Goal: Information Seeking & Learning: Learn about a topic

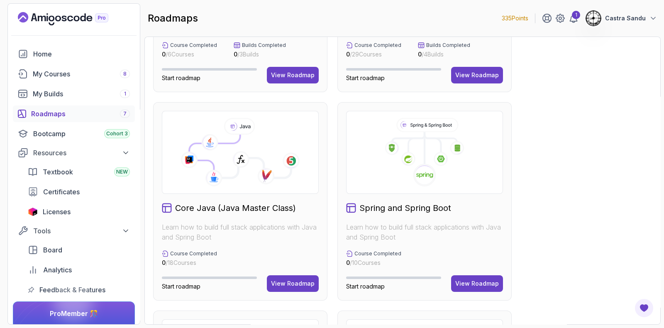
scroll to position [156, 0]
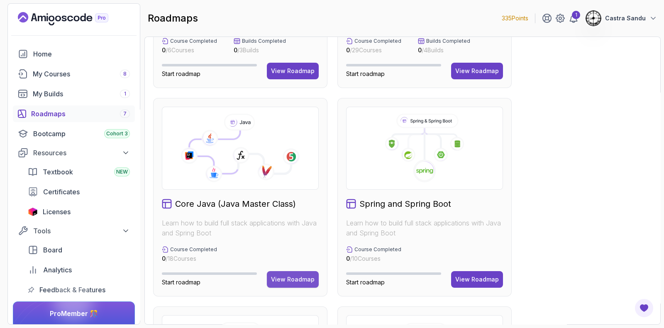
click at [286, 273] on button "View Roadmap" at bounding box center [293, 279] width 52 height 17
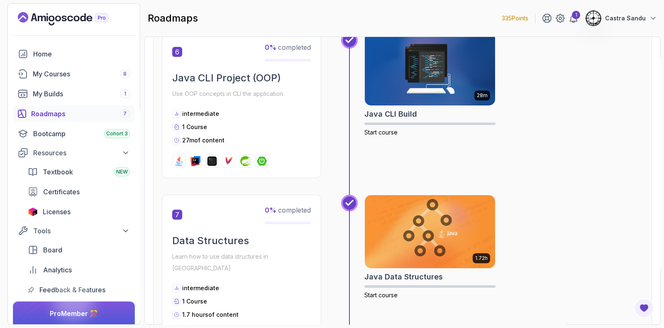
scroll to position [1098, 0]
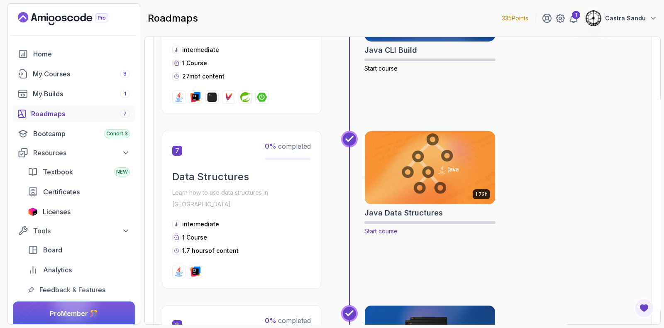
click at [406, 187] on img at bounding box center [429, 167] width 137 height 77
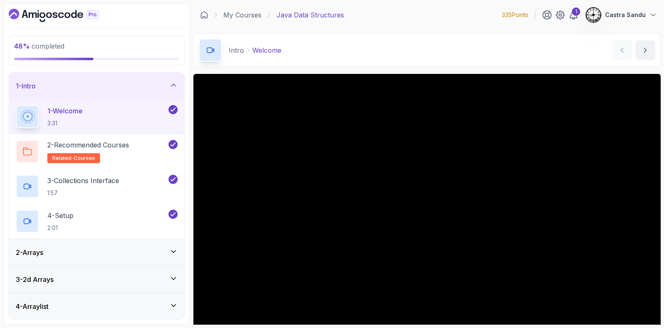
click at [127, 68] on div "48 % completed 1 - Intro 1 - Welcome 3:31 2 - Recommended Courses related-cours…" at bounding box center [96, 163] width 187 height 321
click at [124, 76] on div "1 - Intro" at bounding box center [96, 86] width 175 height 27
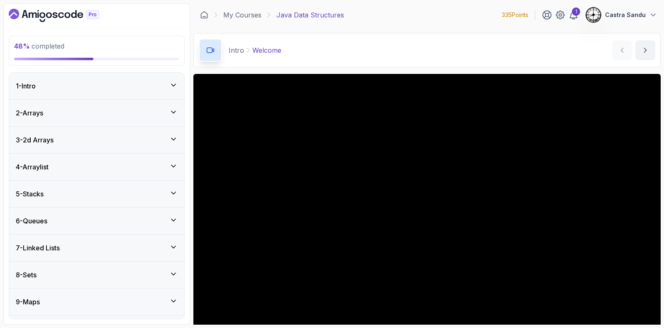
click at [58, 197] on div "5 - Stacks" at bounding box center [97, 194] width 162 height 10
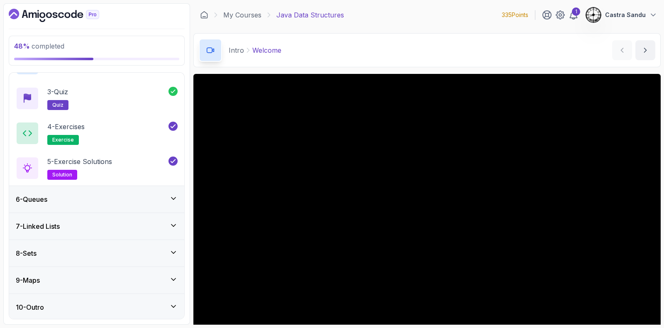
click at [44, 198] on h3 "6 - Queues" at bounding box center [32, 199] width 32 height 10
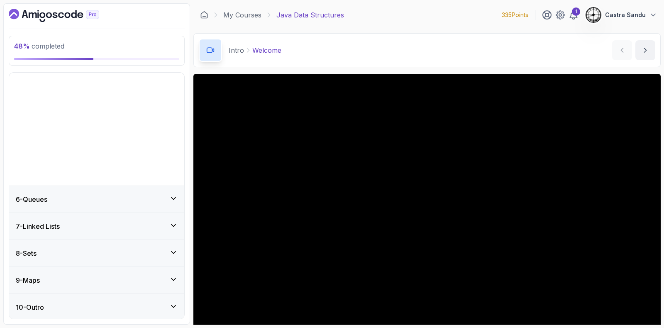
scroll to position [22, 0]
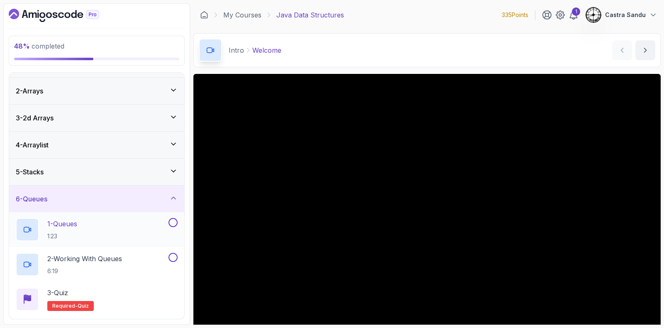
click at [70, 232] on p "1:23" at bounding box center [62, 236] width 30 height 8
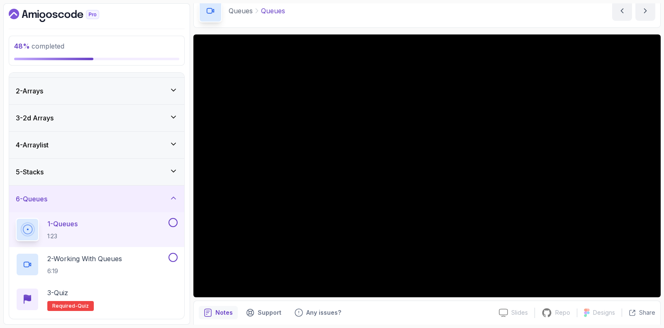
scroll to position [51, 0]
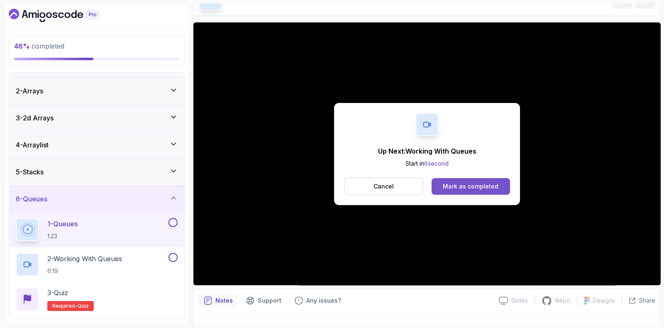
click at [442, 186] on button "Mark as completed" at bounding box center [471, 186] width 78 height 17
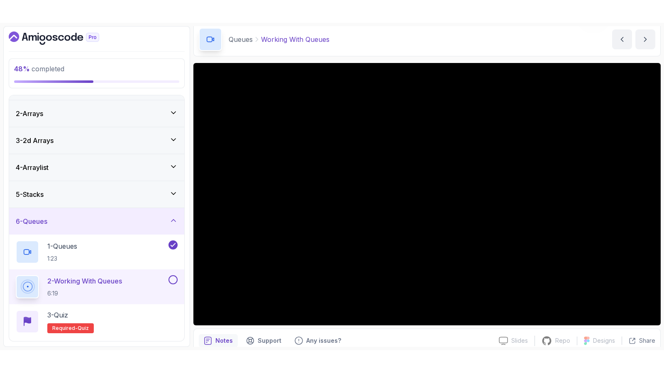
scroll to position [45, 0]
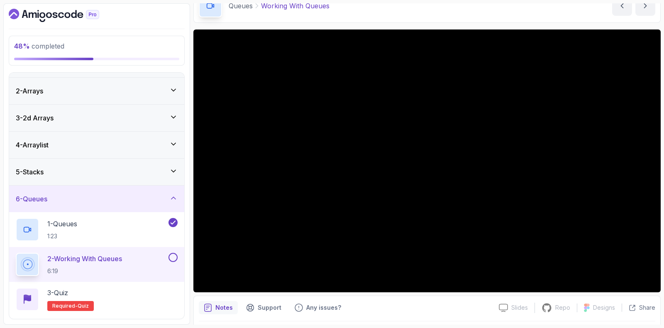
drag, startPoint x: 442, startPoint y: 24, endPoint x: 439, endPoint y: 44, distance: 21.0
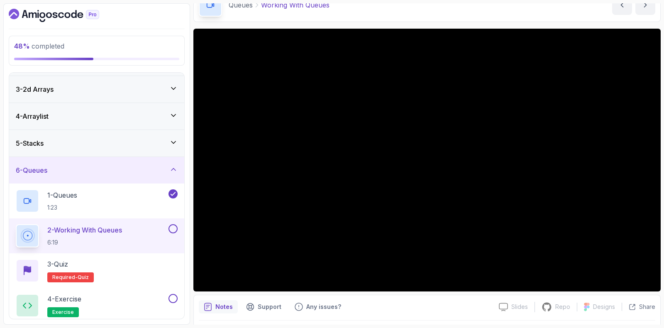
scroll to position [74, 0]
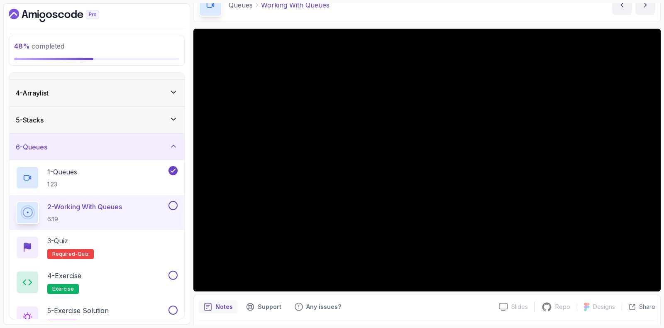
click at [173, 208] on button at bounding box center [172, 205] width 9 height 9
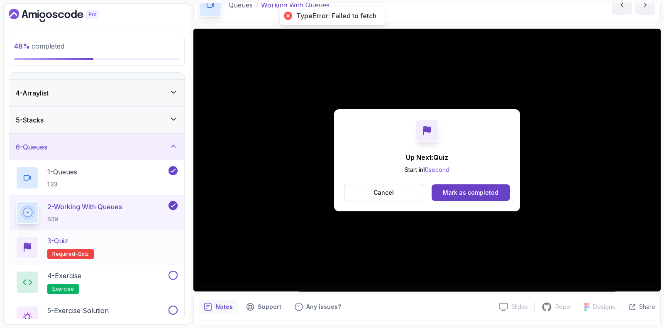
click at [140, 250] on div "3 - Quiz Required- quiz" at bounding box center [97, 247] width 162 height 23
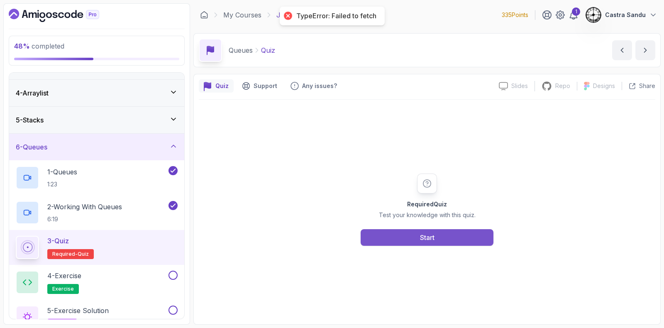
click at [387, 237] on button "Start" at bounding box center [427, 237] width 133 height 17
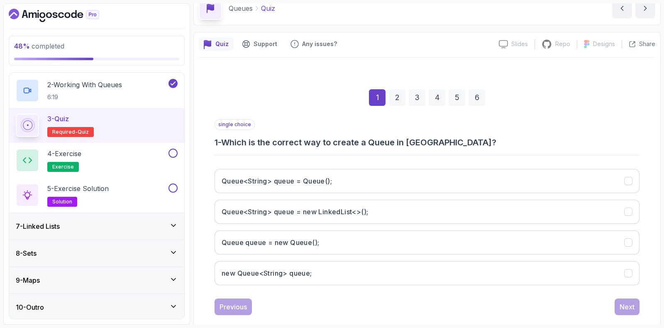
scroll to position [51, 0]
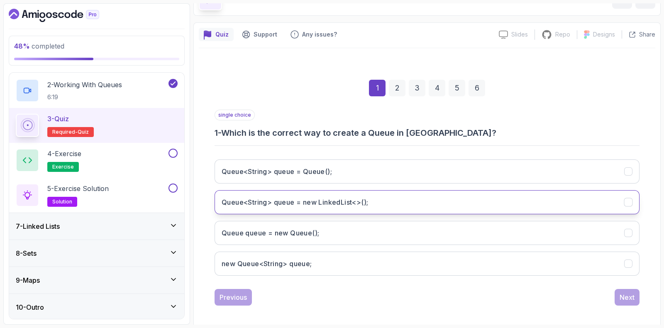
click at [243, 202] on h3 "Queue<String> queue = new LinkedList<>();" at bounding box center [295, 202] width 146 height 10
click at [628, 300] on div "Next" at bounding box center [627, 297] width 15 height 10
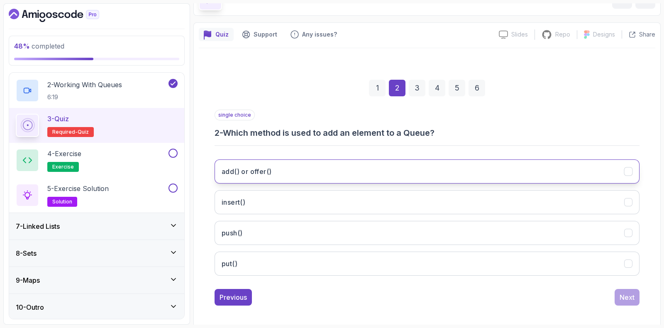
click at [261, 163] on button "add() or offer()" at bounding box center [427, 171] width 425 height 24
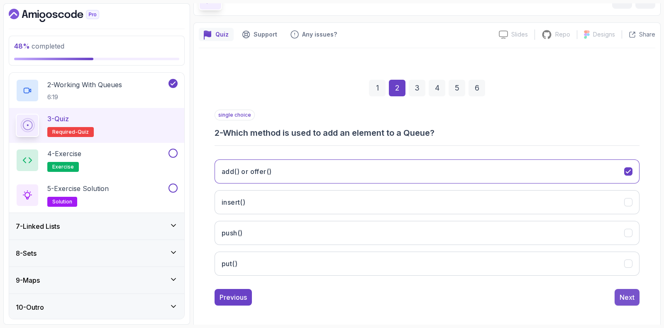
click at [617, 295] on button "Next" at bounding box center [627, 297] width 25 height 17
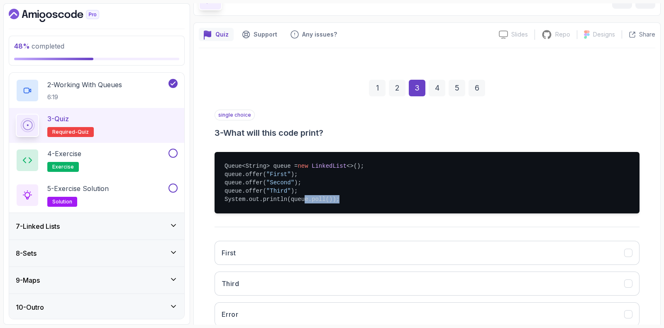
drag, startPoint x: 298, startPoint y: 198, endPoint x: 350, endPoint y: 202, distance: 52.4
click at [350, 202] on pre "Queue<String> queue = new LinkedList <>(); queue.offer( "First" ); queue.offer(…" at bounding box center [427, 182] width 425 height 61
click at [205, 226] on div "1 2 3 4 5 6 single choice 3 - What will this code print? Queue<String> queue = …" at bounding box center [427, 227] width 456 height 334
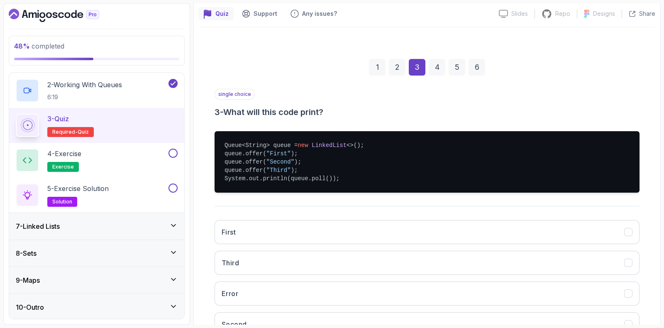
scroll to position [103, 0]
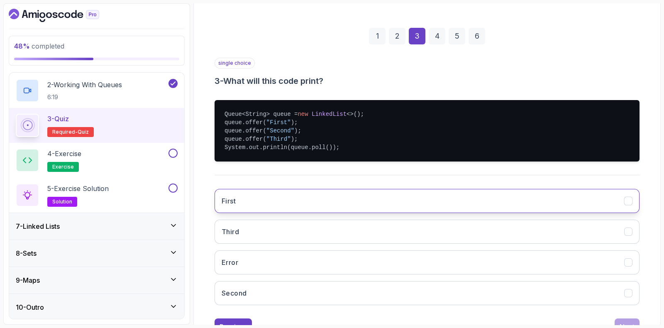
drag, startPoint x: 259, startPoint y: 196, endPoint x: 281, endPoint y: 214, distance: 27.7
click at [262, 197] on button "First" at bounding box center [427, 201] width 425 height 24
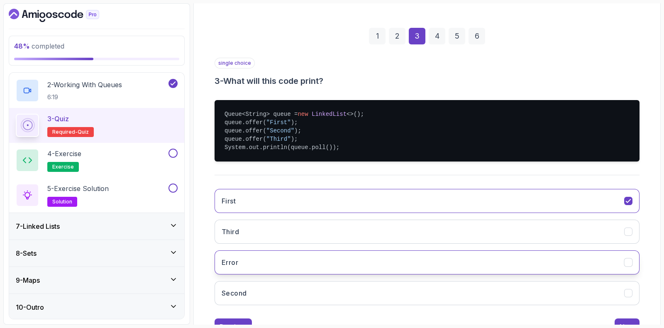
scroll to position [136, 0]
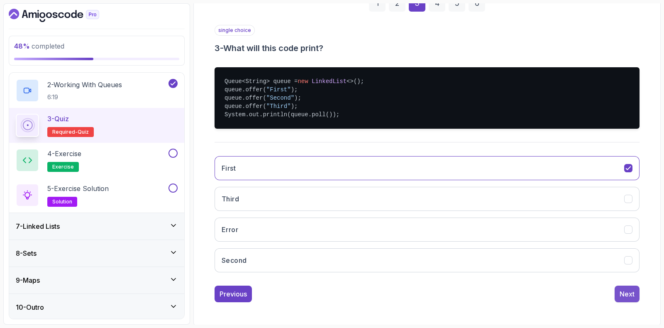
click at [622, 298] on div "Next" at bounding box center [627, 294] width 15 height 10
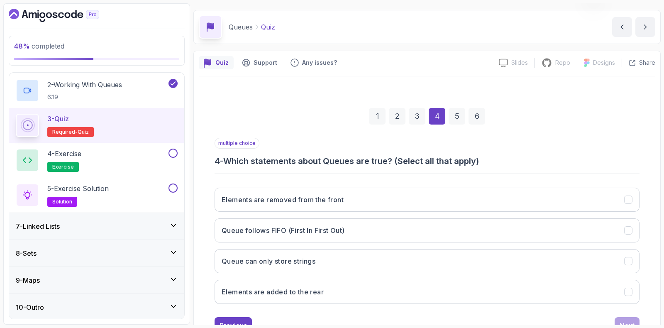
scroll to position [55, 0]
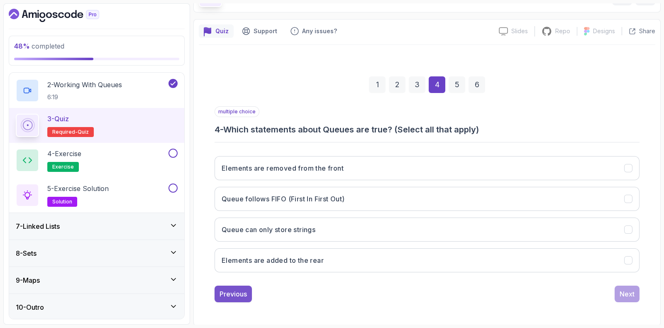
click at [243, 293] on div "Previous" at bounding box center [233, 294] width 27 height 10
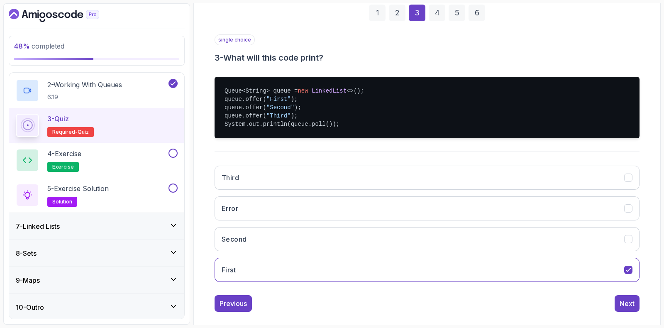
scroll to position [136, 0]
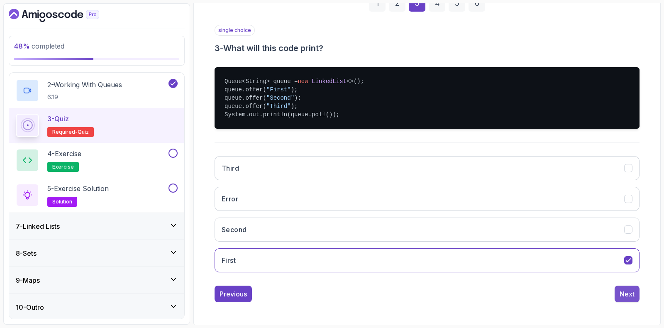
click at [625, 290] on div "Next" at bounding box center [627, 294] width 15 height 10
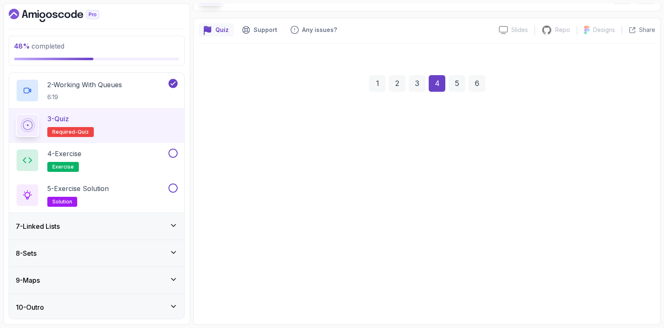
scroll to position [55, 0]
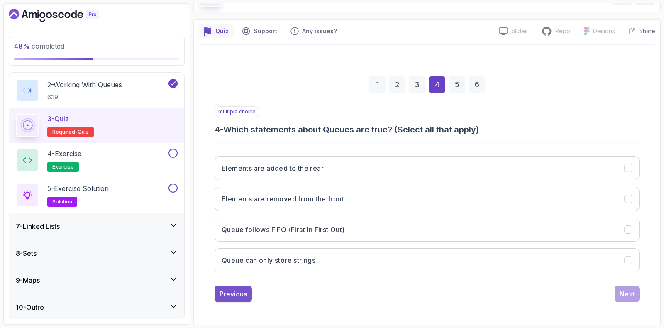
click at [227, 289] on div "Previous" at bounding box center [233, 294] width 27 height 10
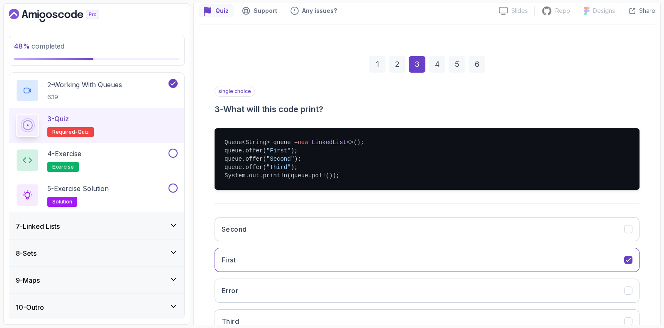
scroll to position [107, 0]
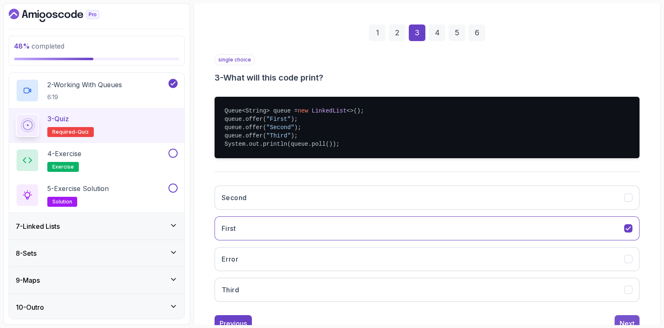
click at [620, 318] on div "Next" at bounding box center [627, 323] width 15 height 10
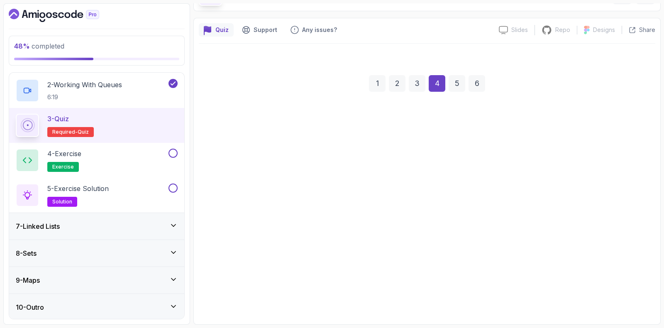
scroll to position [55, 0]
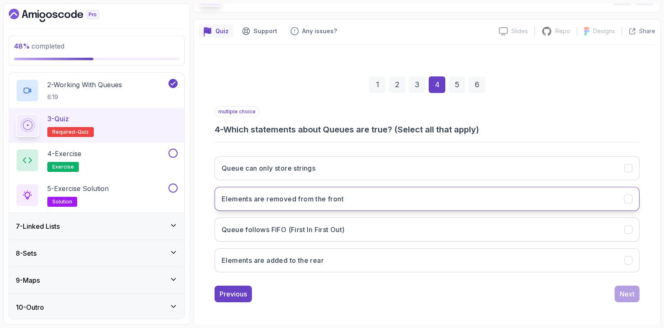
click at [248, 202] on h3 "Elements are removed from the front" at bounding box center [283, 199] width 122 height 10
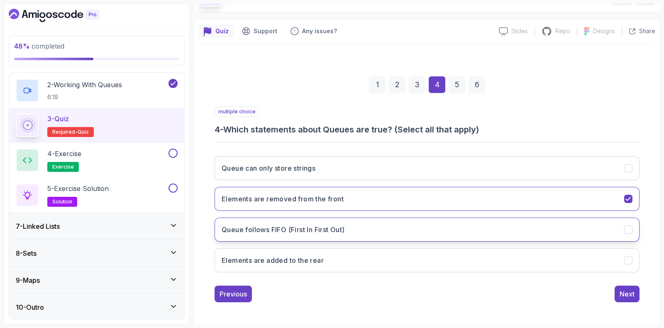
click at [263, 229] on h3 "Queue follows FIFO (First In First Out)" at bounding box center [283, 230] width 123 height 10
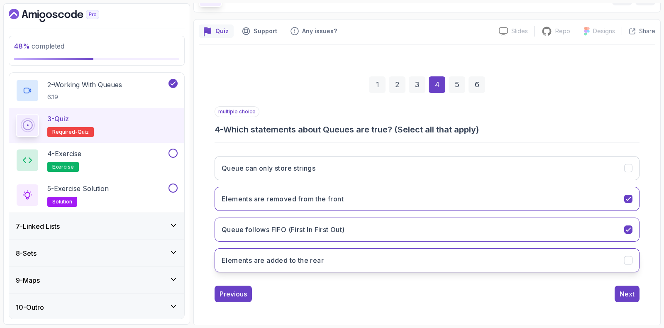
click at [240, 270] on button "Elements are added to the rear" at bounding box center [427, 260] width 425 height 24
click at [615, 302] on div "1 2 3 4 5 6 multiple choice 4 - Which statements about Queues are true? (Select…" at bounding box center [427, 182] width 456 height 252
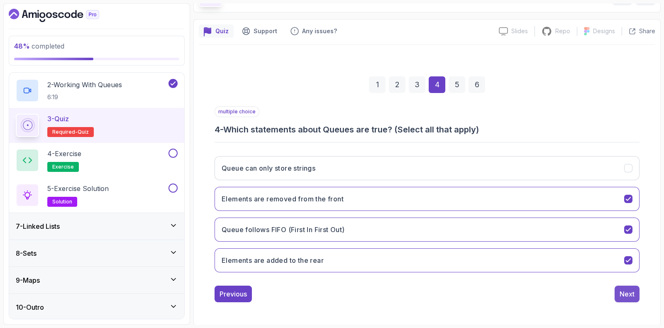
click at [631, 295] on div "Next" at bounding box center [627, 294] width 15 height 10
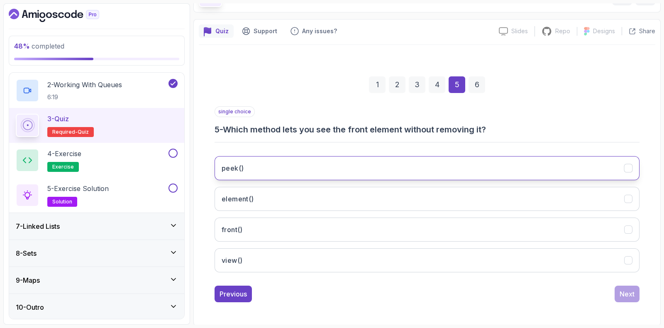
click at [266, 173] on button "peek()" at bounding box center [427, 168] width 425 height 24
click at [630, 291] on div "Next" at bounding box center [627, 294] width 15 height 10
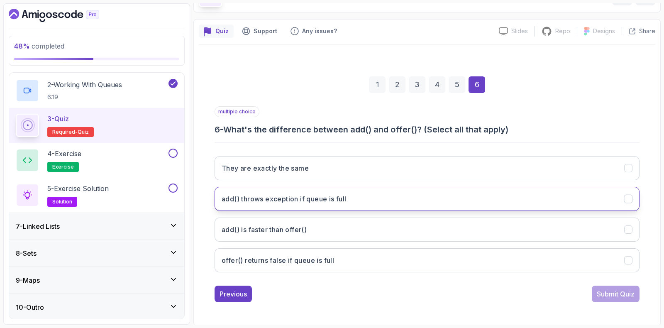
click at [269, 202] on h3 "add() throws exception if queue is full" at bounding box center [284, 199] width 125 height 10
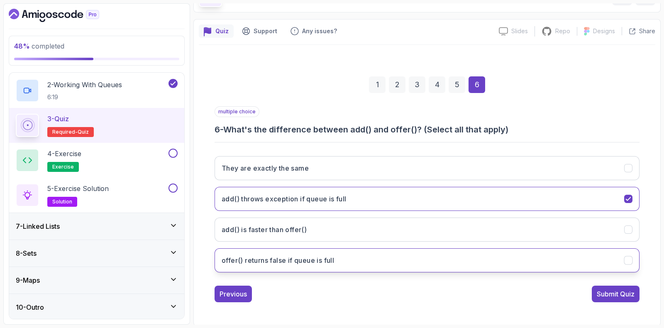
click at [268, 262] on h3 "offer() returns false if queue is full" at bounding box center [278, 260] width 112 height 10
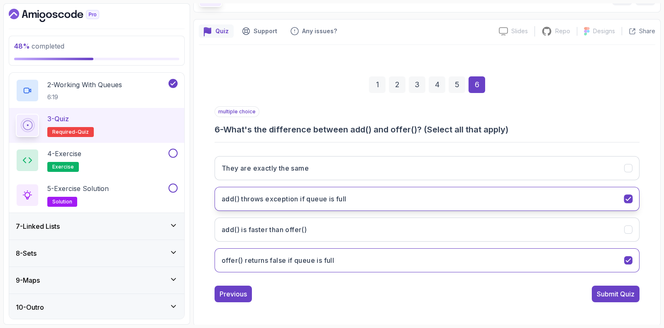
click at [348, 202] on button "add() throws exception if queue is full" at bounding box center [427, 199] width 425 height 24
click at [253, 203] on button "add() throws exception if queue is full" at bounding box center [427, 199] width 425 height 24
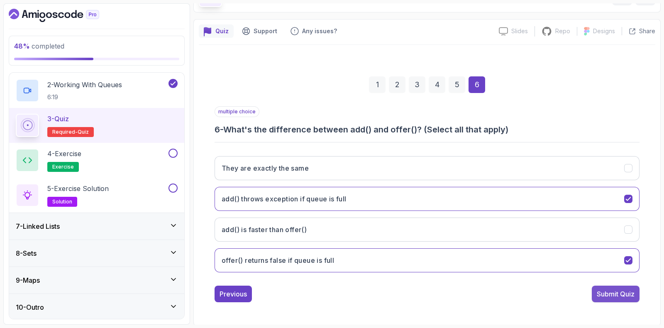
click at [611, 291] on div "Submit Quiz" at bounding box center [616, 294] width 38 height 10
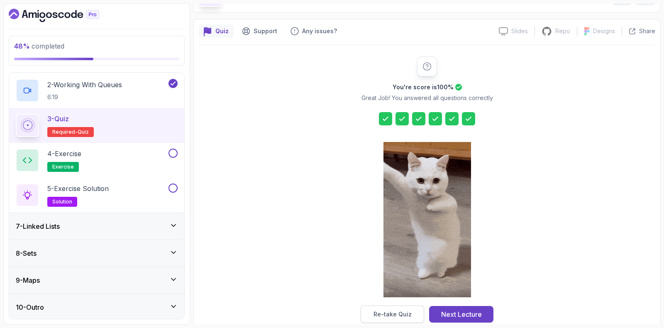
click at [383, 314] on div "Re-take Quiz" at bounding box center [392, 314] width 38 height 8
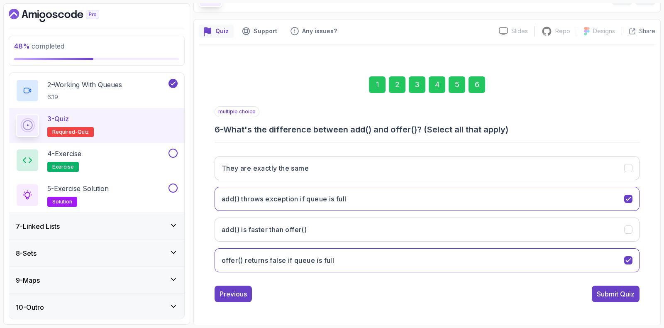
click at [396, 90] on div "2" at bounding box center [397, 84] width 17 height 17
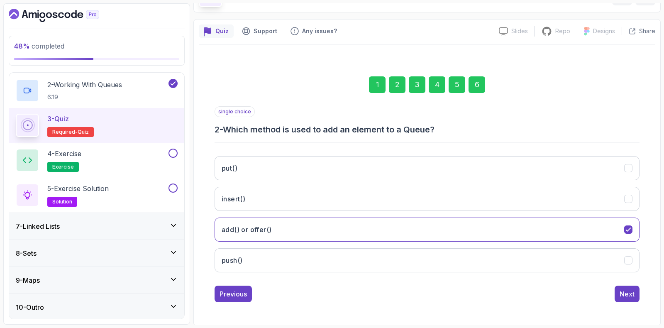
click at [417, 82] on div "3" at bounding box center [417, 84] width 17 height 17
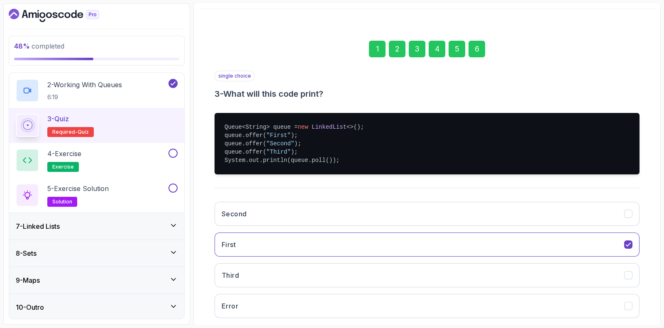
scroll to position [107, 0]
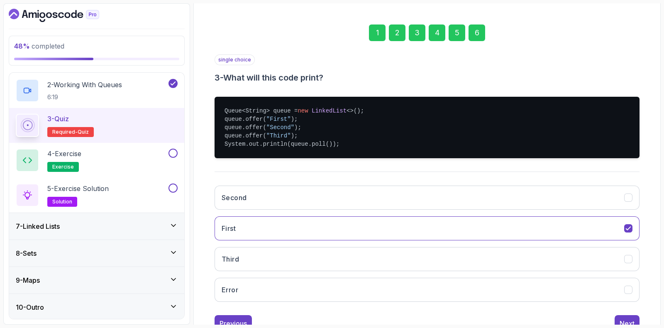
click at [431, 37] on div "4" at bounding box center [437, 32] width 17 height 17
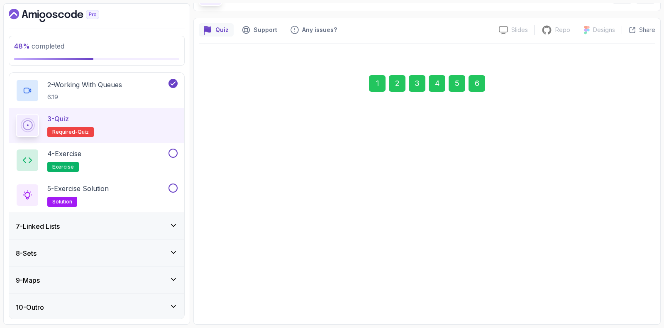
scroll to position [55, 0]
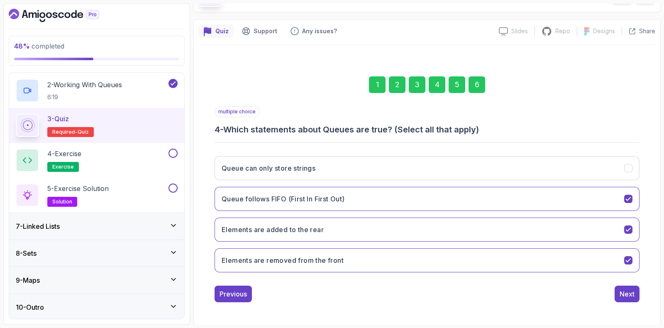
click at [478, 79] on div "6" at bounding box center [477, 84] width 17 height 17
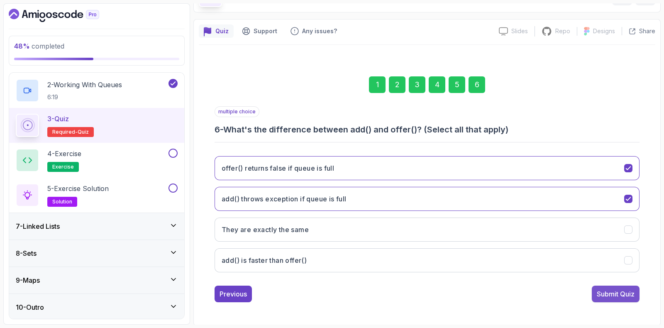
click at [610, 295] on div "Submit Quiz" at bounding box center [616, 294] width 38 height 10
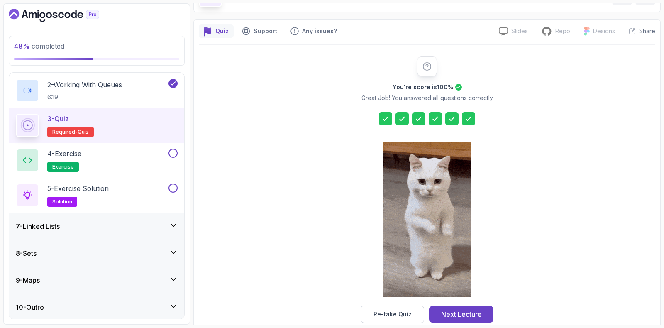
click at [474, 314] on div "Next Lecture" at bounding box center [461, 314] width 41 height 10
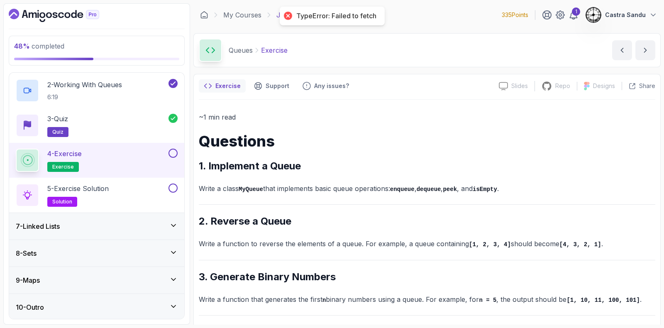
click at [173, 154] on button at bounding box center [172, 153] width 9 height 9
click at [174, 184] on button at bounding box center [172, 187] width 9 height 9
click at [95, 215] on div "7 - Linked Lists" at bounding box center [96, 226] width 175 height 27
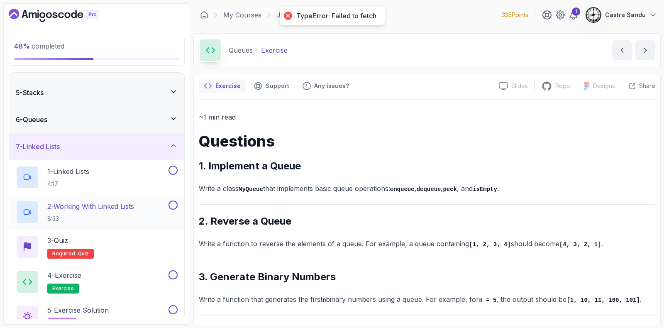
scroll to position [92, 0]
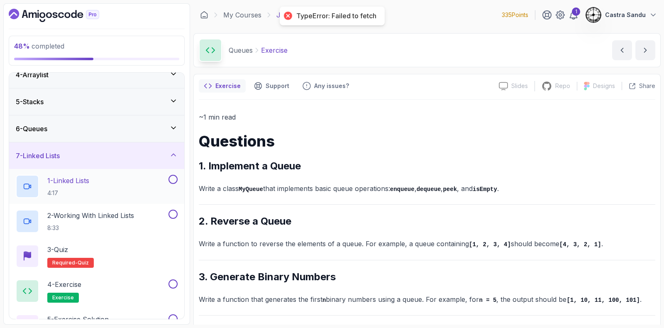
click at [85, 176] on p "1 - Linked Lists" at bounding box center [68, 181] width 42 height 10
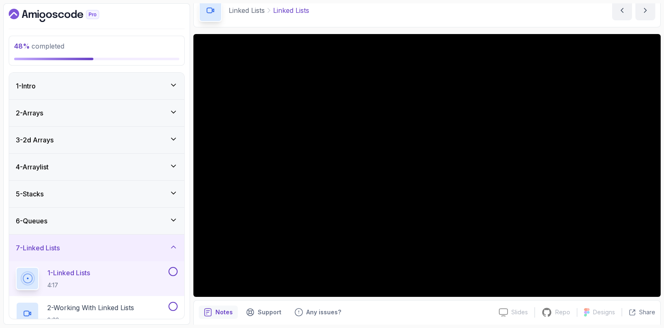
scroll to position [51, 0]
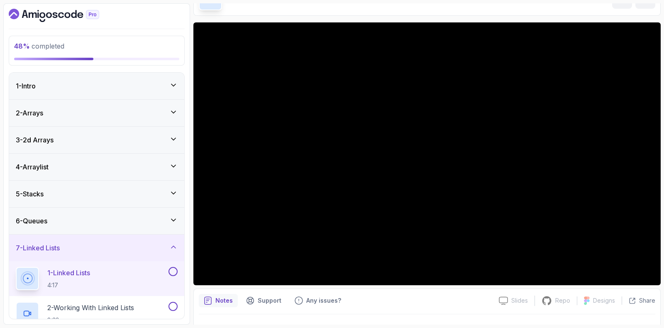
drag, startPoint x: 189, startPoint y: 63, endPoint x: 189, endPoint y: 29, distance: 34.9
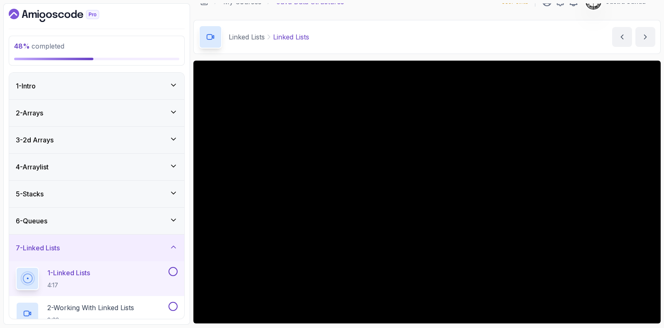
scroll to position [0, 0]
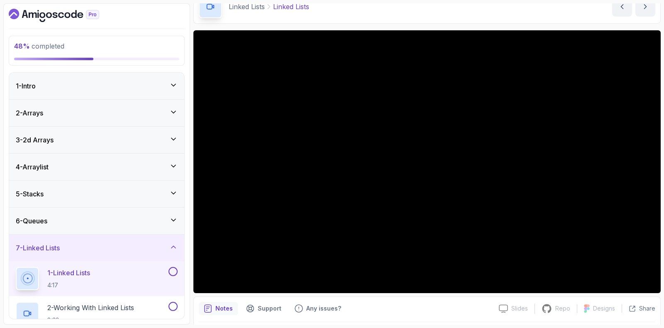
drag, startPoint x: 345, startPoint y: 11, endPoint x: 336, endPoint y: 38, distance: 28.1
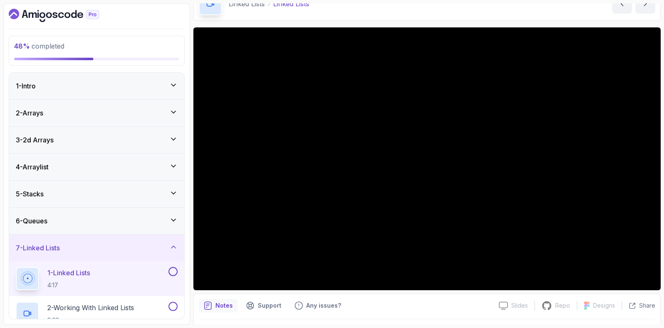
click at [171, 269] on button at bounding box center [172, 271] width 9 height 9
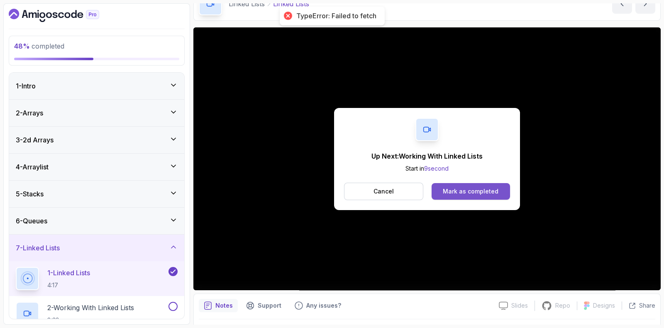
click at [449, 187] on div "Mark as completed" at bounding box center [471, 191] width 56 height 8
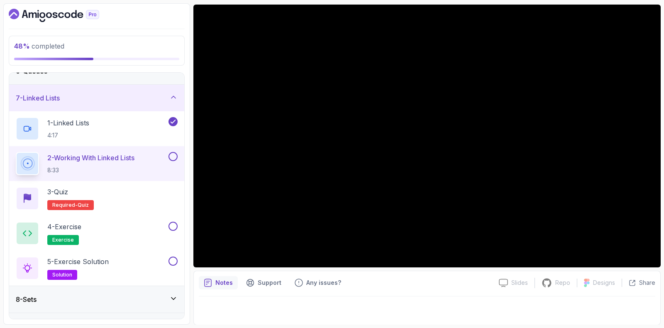
scroll to position [17, 0]
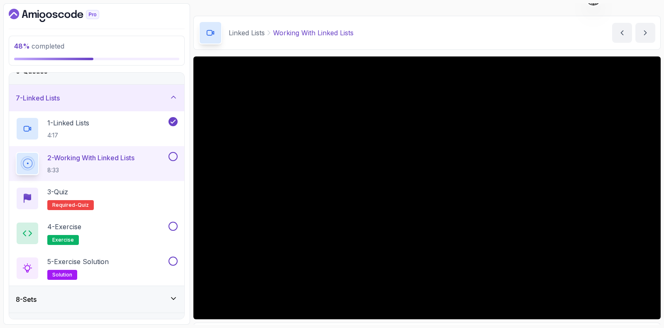
drag, startPoint x: 191, startPoint y: 42, endPoint x: 191, endPoint y: 88, distance: 46.5
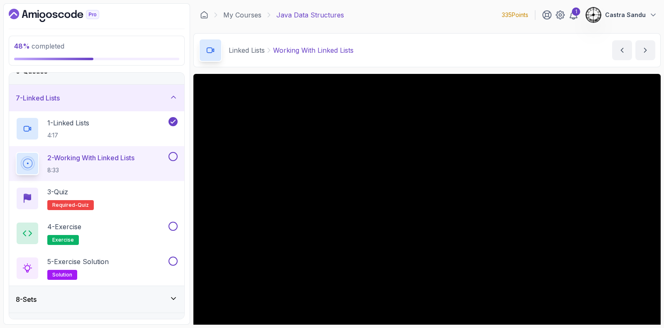
scroll to position [51, 0]
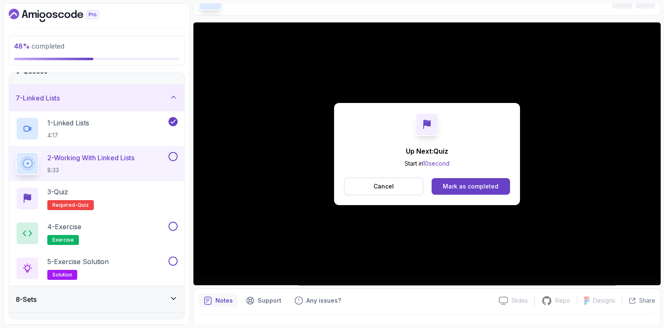
click at [173, 154] on button at bounding box center [172, 156] width 9 height 9
click at [452, 188] on div "Mark as completed" at bounding box center [471, 186] width 56 height 8
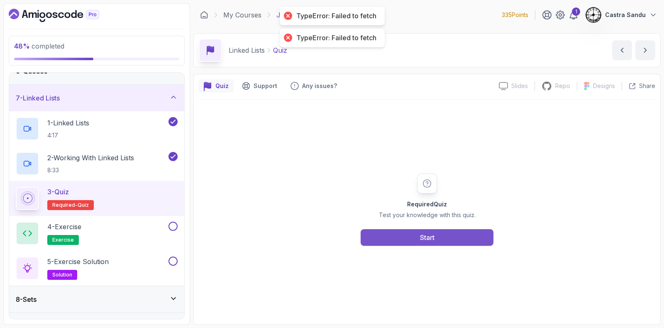
click at [372, 229] on button "Start" at bounding box center [427, 237] width 133 height 17
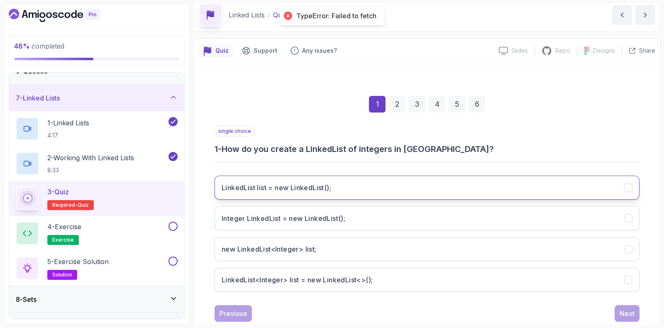
scroll to position [51, 0]
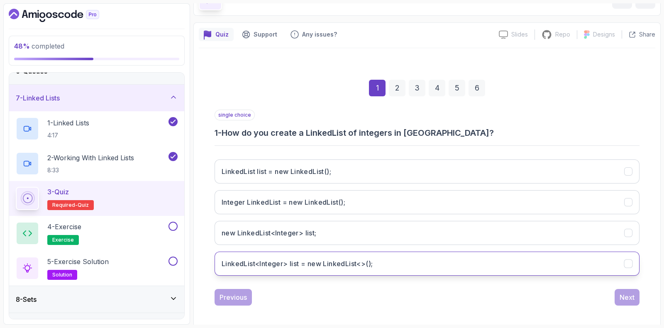
click at [297, 266] on h3 "LinkedList<Integer> list = new LinkedList<>();" at bounding box center [297, 264] width 151 height 10
click at [630, 301] on button "Next" at bounding box center [627, 297] width 25 height 17
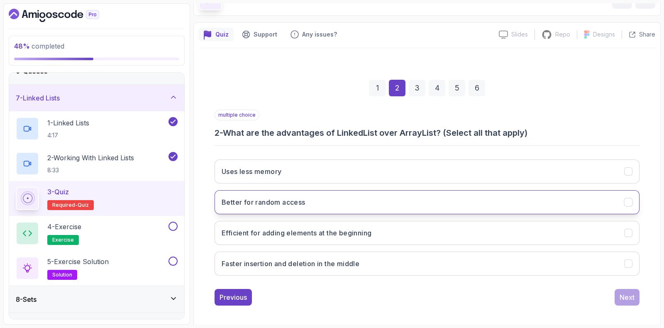
click at [255, 202] on h3 "Better for random access" at bounding box center [264, 202] width 84 height 10
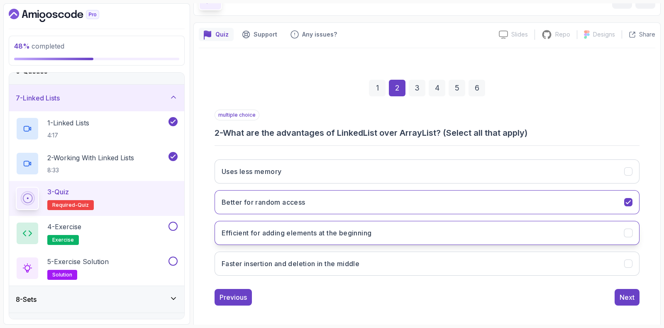
click at [235, 239] on button "Efficient for adding elements at the beginning" at bounding box center [427, 233] width 425 height 24
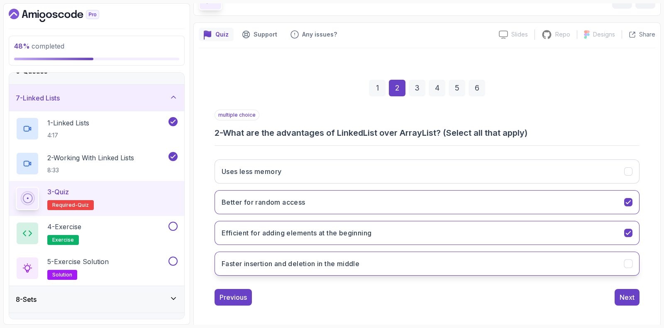
click at [245, 267] on button "Faster insertion and deletion in the middle" at bounding box center [427, 263] width 425 height 24
click at [634, 297] on div "Next" at bounding box center [627, 297] width 15 height 10
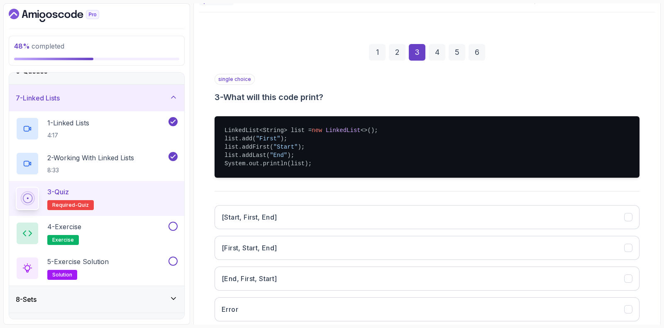
scroll to position [103, 0]
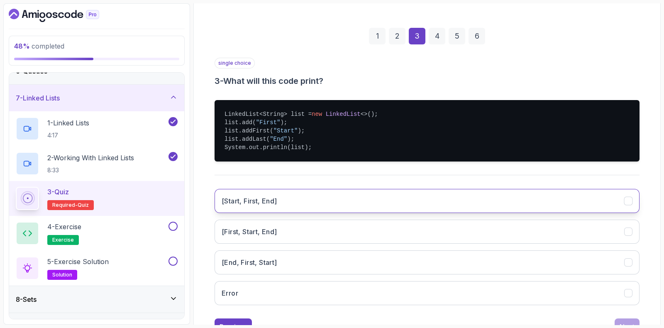
click at [250, 197] on h3 "[Start, First, End]" at bounding box center [250, 201] width 56 height 10
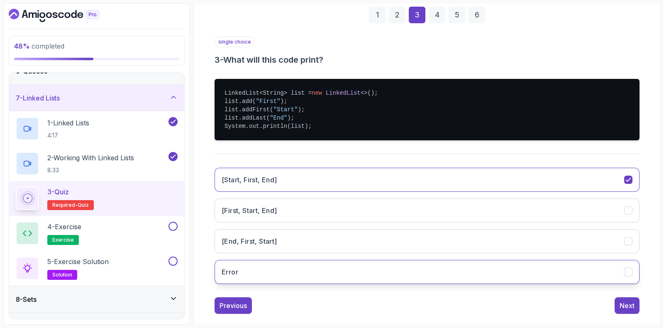
scroll to position [136, 0]
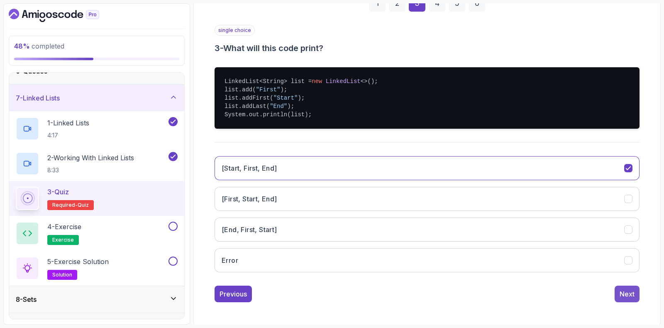
click at [627, 292] on div "Next" at bounding box center [627, 294] width 15 height 10
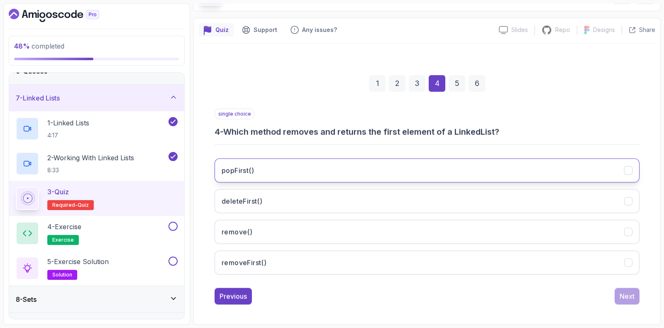
scroll to position [55, 0]
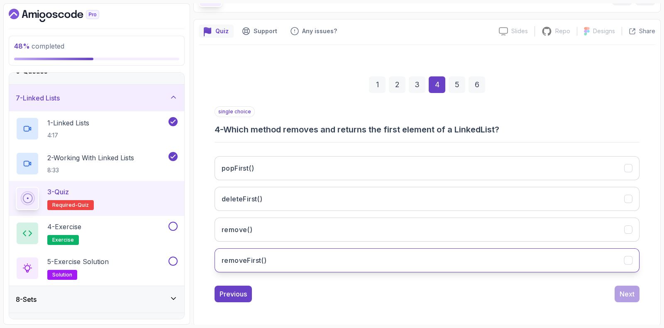
click at [234, 261] on h3 "removeFirst()" at bounding box center [244, 260] width 45 height 10
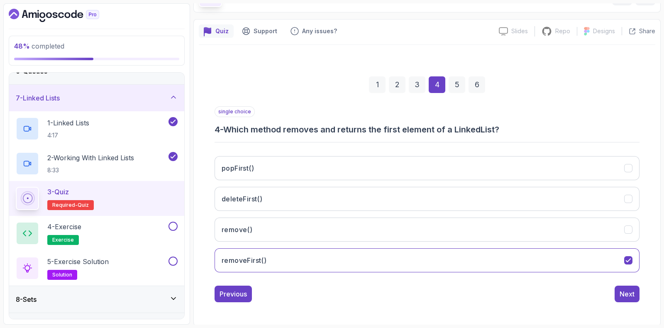
click at [639, 286] on div "Next" at bounding box center [627, 294] width 25 height 17
click at [633, 289] on div "Next" at bounding box center [627, 294] width 15 height 10
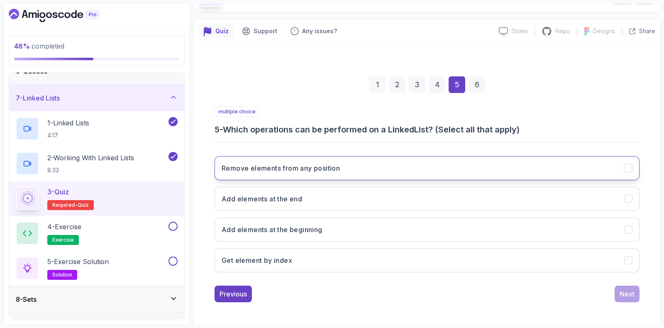
click at [313, 173] on button "Remove elements from any position" at bounding box center [427, 168] width 425 height 24
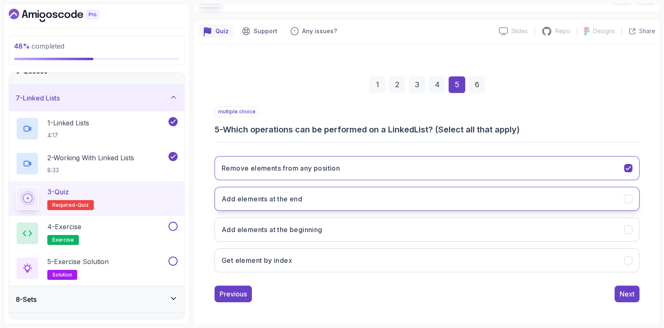
click at [281, 204] on button "Add elements at the end" at bounding box center [427, 199] width 425 height 24
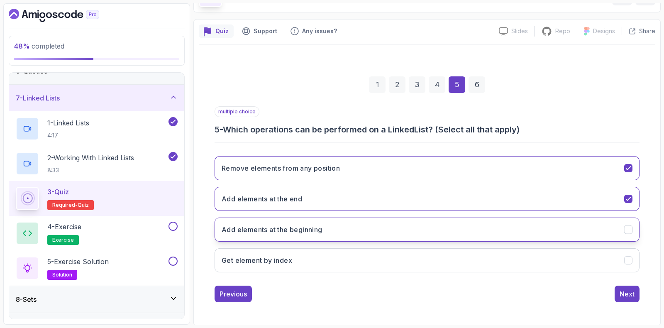
click at [265, 229] on h3 "Add elements at the beginning" at bounding box center [272, 230] width 101 height 10
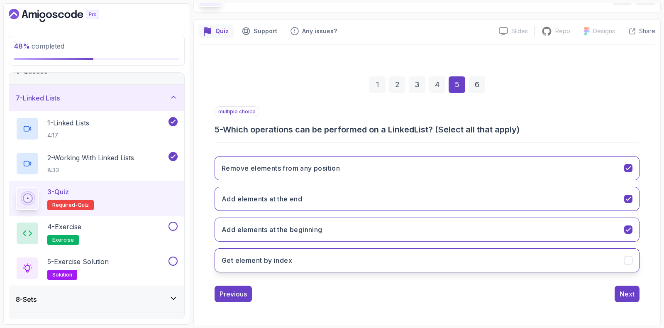
drag, startPoint x: 256, startPoint y: 264, endPoint x: 265, endPoint y: 261, distance: 9.3
click at [259, 263] on button "Get element by index" at bounding box center [427, 260] width 425 height 24
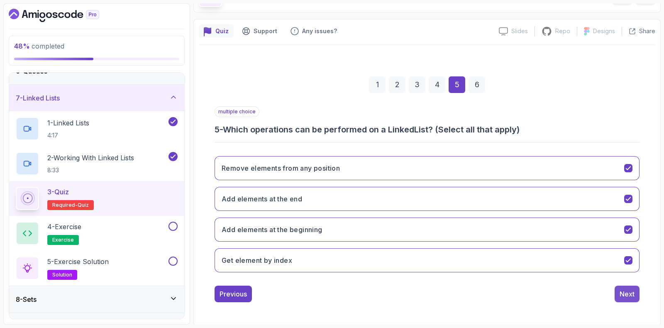
click at [631, 293] on div "Next" at bounding box center [627, 294] width 15 height 10
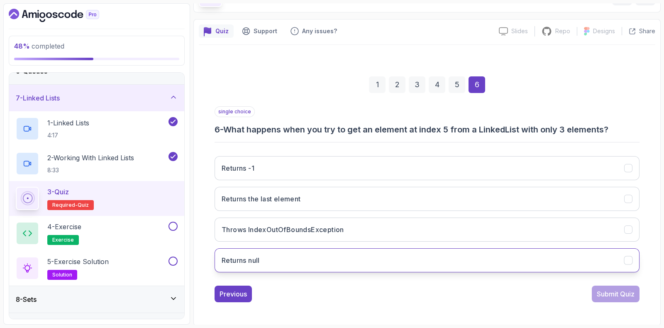
click at [235, 258] on h3 "Returns null" at bounding box center [241, 260] width 38 height 10
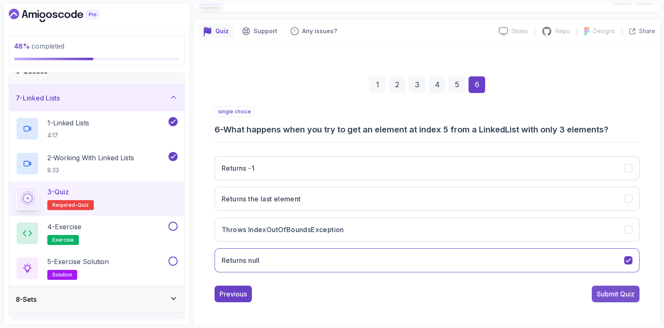
click at [614, 297] on div "Submit Quiz" at bounding box center [616, 294] width 38 height 10
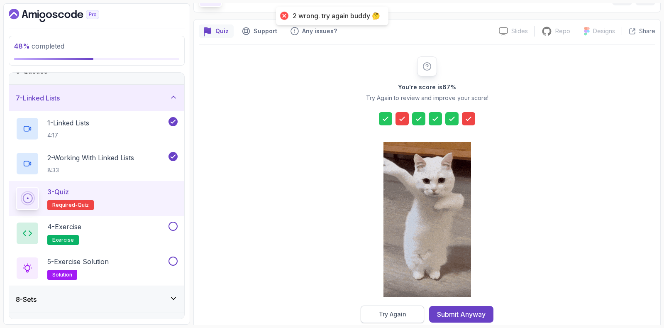
click at [390, 317] on div "Try Again" at bounding box center [392, 314] width 27 height 8
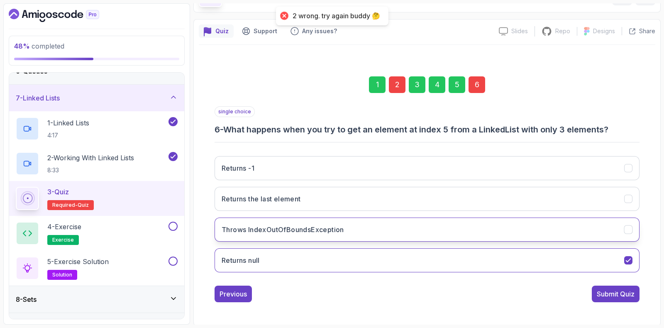
click at [284, 234] on button "Throws IndexOutOfBoundsException" at bounding box center [427, 229] width 425 height 24
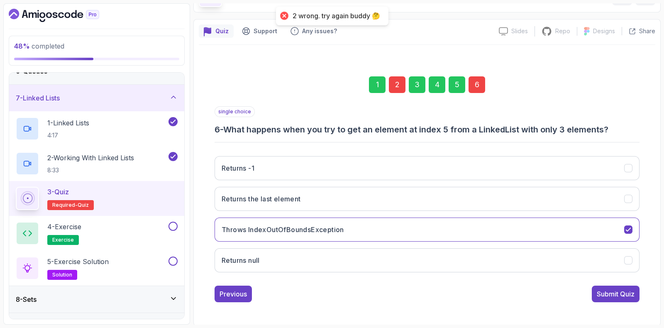
click at [622, 294] on div "Submit Quiz" at bounding box center [616, 294] width 38 height 10
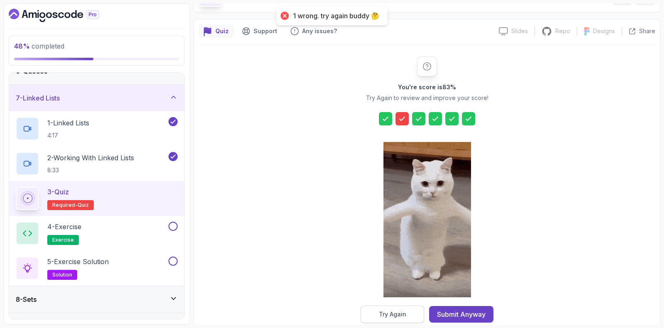
click at [388, 305] on button "Try Again" at bounding box center [392, 313] width 63 height 17
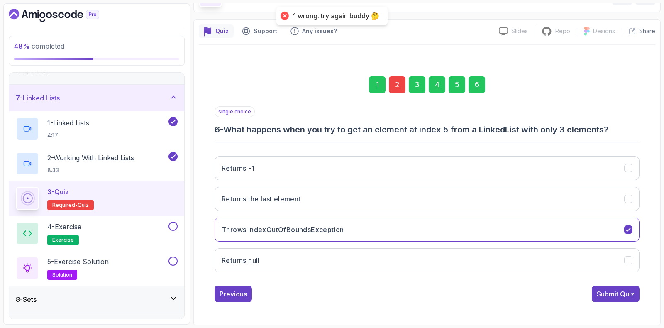
click at [395, 84] on div "2" at bounding box center [397, 84] width 17 height 17
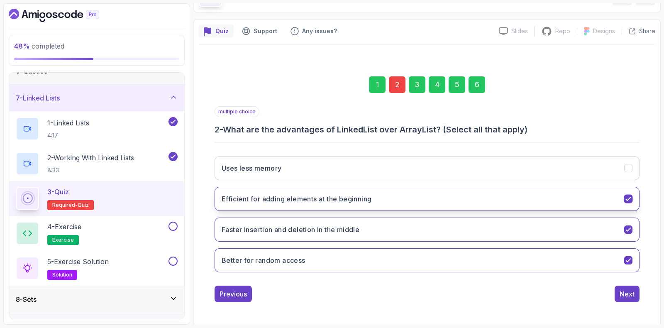
click at [282, 194] on h3 "Efficient for adding elements at the beginning" at bounding box center [297, 199] width 150 height 10
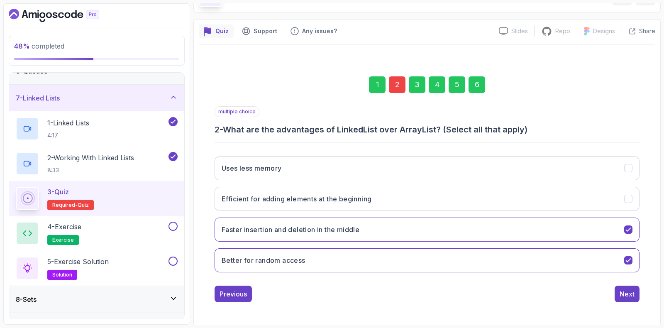
click at [480, 85] on div "6" at bounding box center [477, 84] width 17 height 17
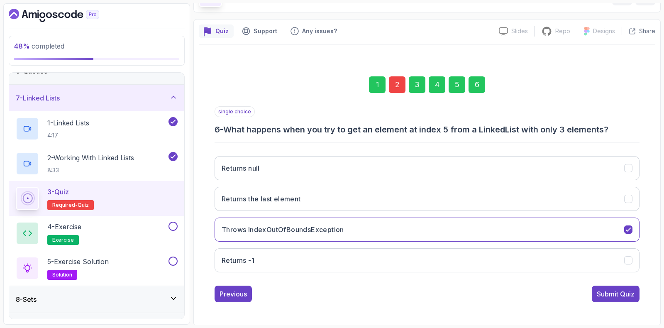
click at [624, 292] on div "Submit Quiz" at bounding box center [616, 294] width 38 height 10
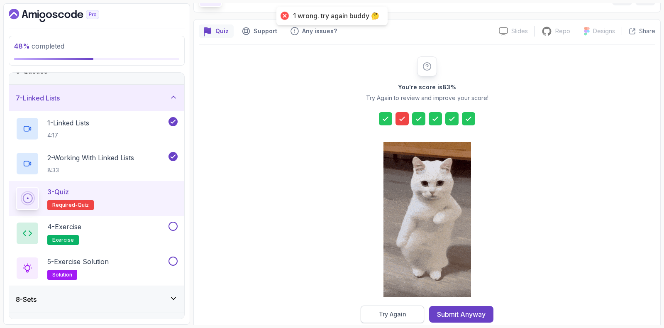
click at [390, 310] on div "Try Again" at bounding box center [392, 314] width 27 height 8
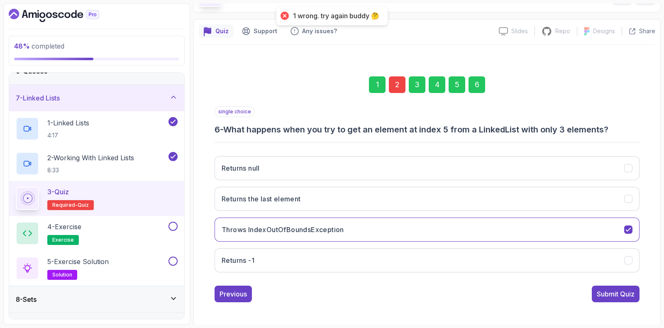
click at [399, 78] on div "2" at bounding box center [397, 84] width 17 height 17
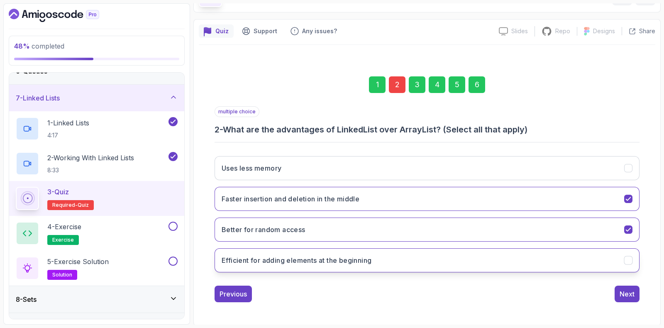
click at [264, 266] on button "Efficient for adding elements at the beginning" at bounding box center [427, 260] width 425 height 24
click at [278, 225] on h3 "Better for random access" at bounding box center [264, 230] width 84 height 10
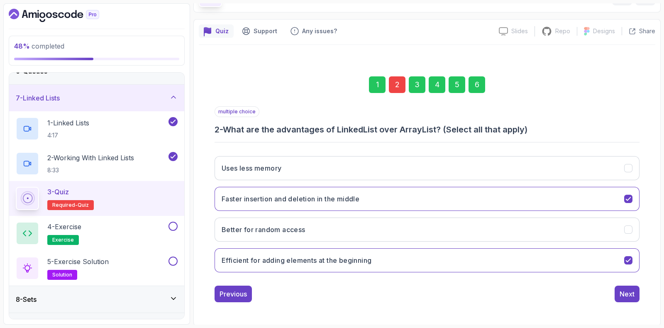
click at [476, 91] on div "6" at bounding box center [477, 84] width 17 height 17
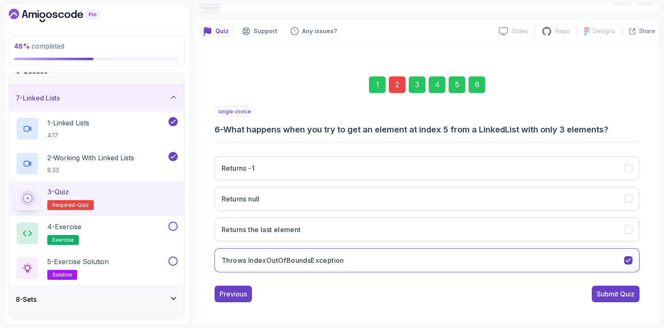
drag, startPoint x: 605, startPoint y: 299, endPoint x: 612, endPoint y: 293, distance: 8.2
click at [605, 298] on button "Submit Quiz" at bounding box center [616, 294] width 48 height 17
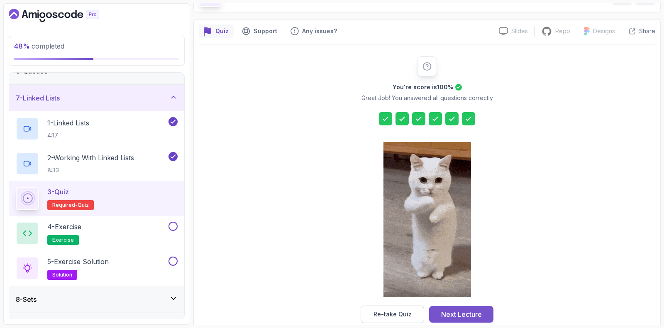
click at [464, 312] on div "Next Lecture" at bounding box center [461, 314] width 41 height 10
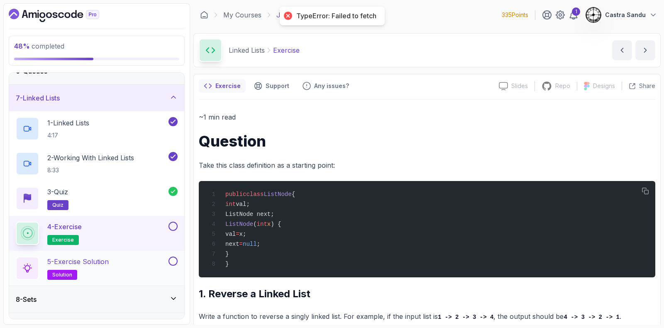
scroll to position [196, 0]
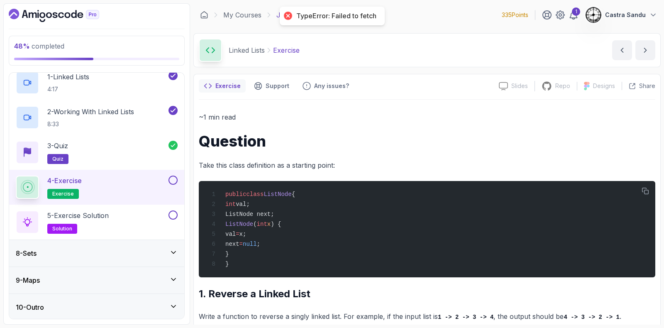
click at [176, 176] on div at bounding box center [172, 180] width 11 height 9
click at [174, 218] on button "5 - Exercise Solution solution" at bounding box center [97, 221] width 162 height 23
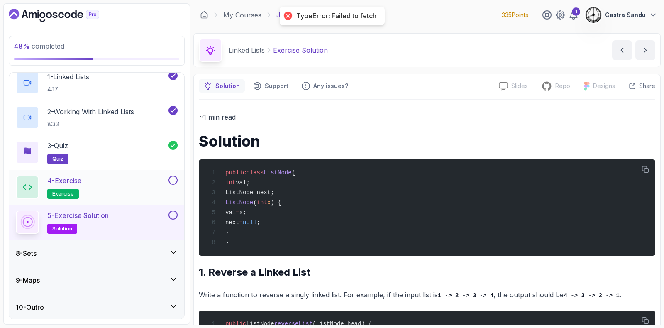
click at [174, 178] on button at bounding box center [172, 180] width 9 height 9
click at [175, 219] on button "5 - Exercise Solution solution" at bounding box center [97, 221] width 162 height 23
click at [172, 212] on button at bounding box center [172, 214] width 9 height 9
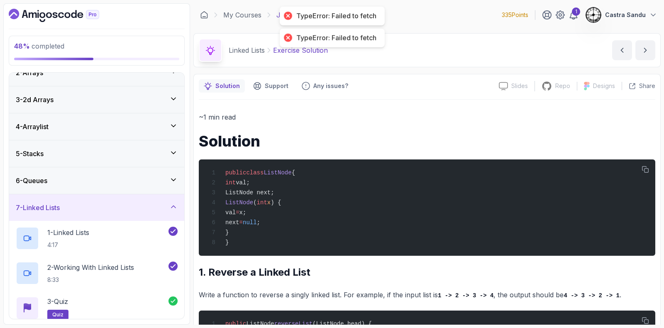
click at [89, 209] on div "7 - Linked Lists" at bounding box center [97, 208] width 162 height 10
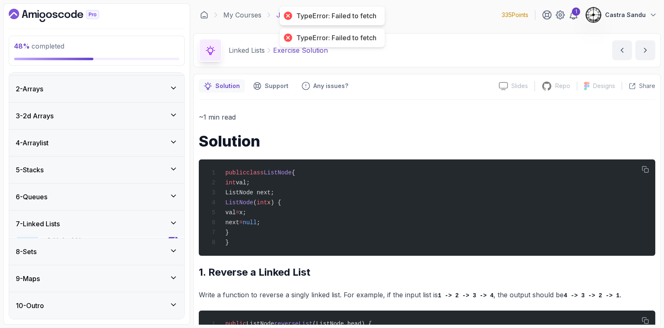
scroll to position [22, 0]
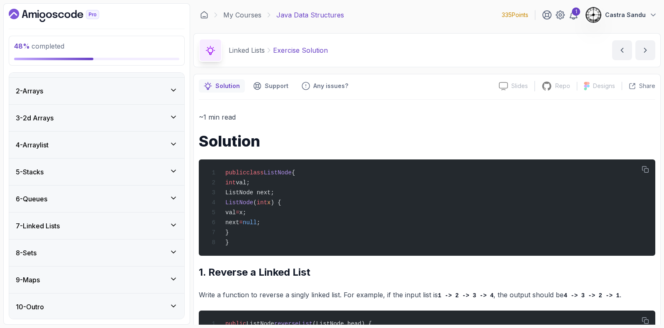
click at [48, 249] on div "8 - Sets" at bounding box center [97, 253] width 162 height 10
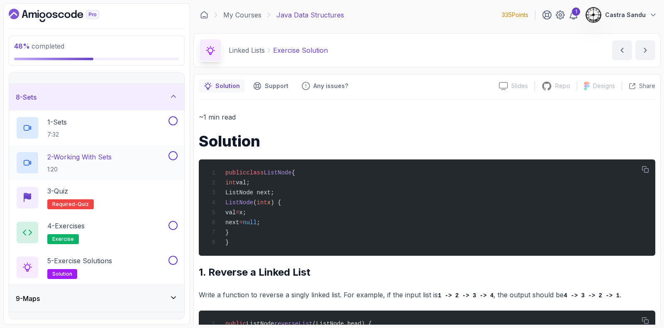
scroll to position [196, 0]
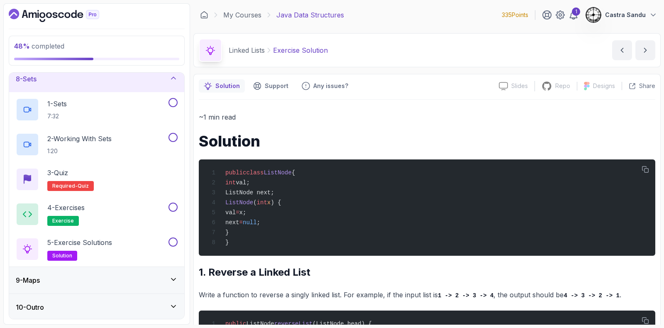
click at [64, 279] on div "9 - Maps" at bounding box center [97, 280] width 162 height 10
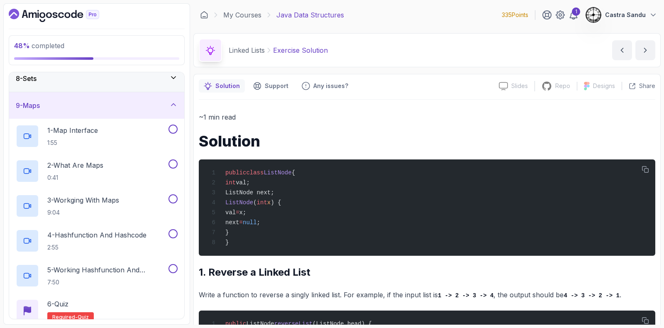
click at [102, 103] on div "9 - Maps" at bounding box center [97, 105] width 162 height 10
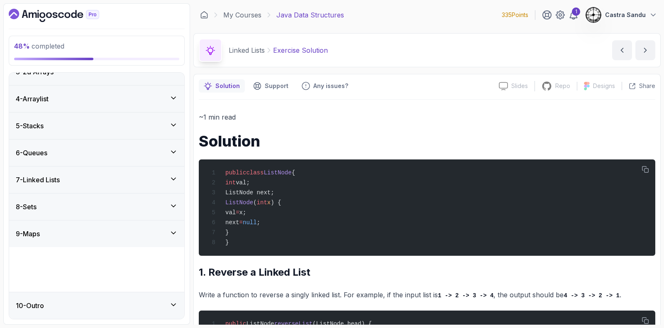
scroll to position [22, 0]
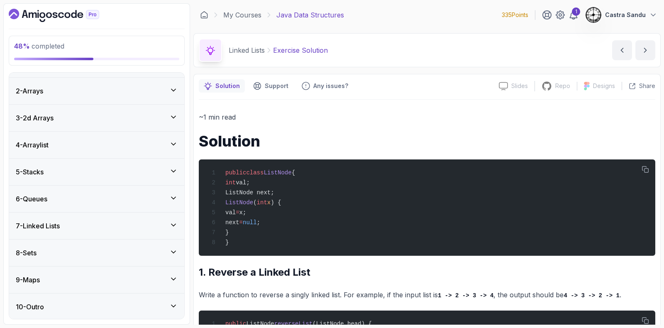
click at [62, 256] on div "8 - Sets" at bounding box center [97, 253] width 162 height 10
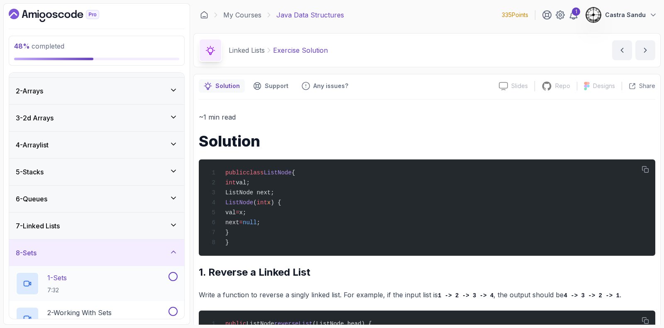
click at [60, 293] on p "7:32" at bounding box center [57, 290] width 20 height 8
